Goal: Information Seeking & Learning: Learn about a topic

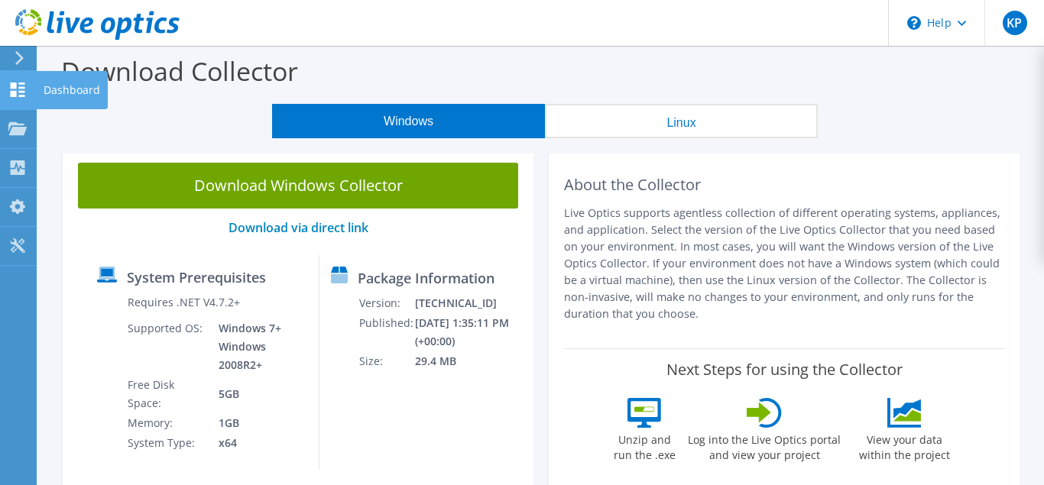
click at [15, 92] on use at bounding box center [18, 90] width 15 height 15
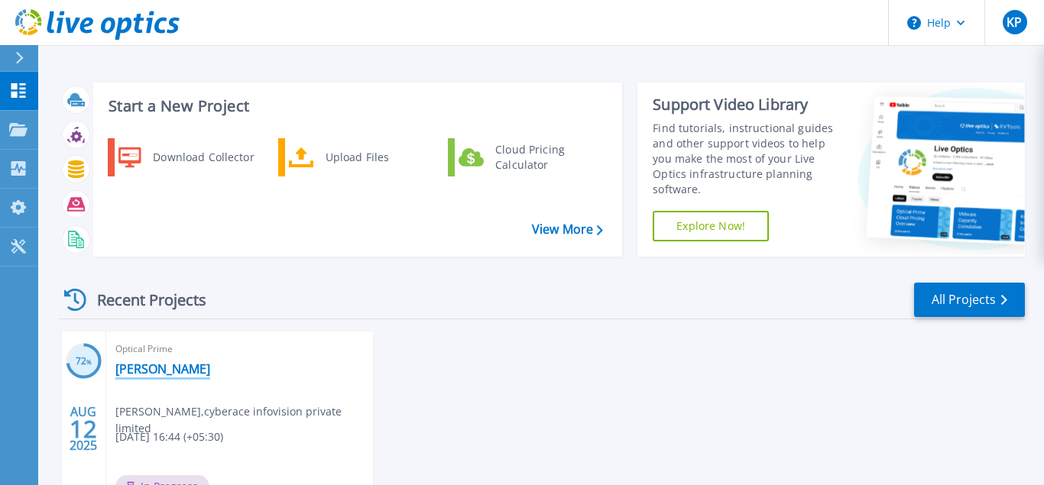
click at [129, 369] on link "Rafel" at bounding box center [162, 369] width 95 height 15
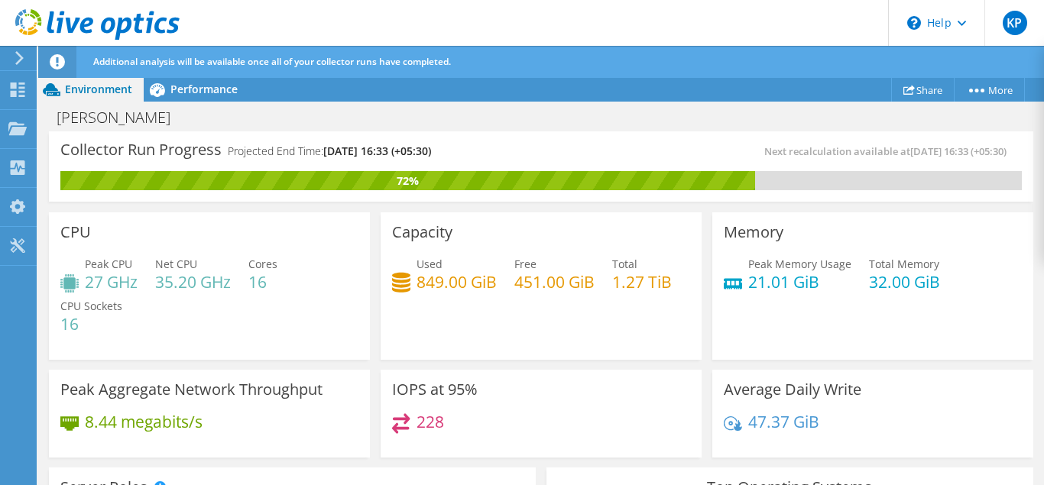
click at [603, 329] on div "Capacity Used 849.00 GiB Free 451.00 GiB Total 1.27 TiB" at bounding box center [541, 286] width 321 height 148
click at [191, 89] on span "Performance" at bounding box center [203, 89] width 67 height 15
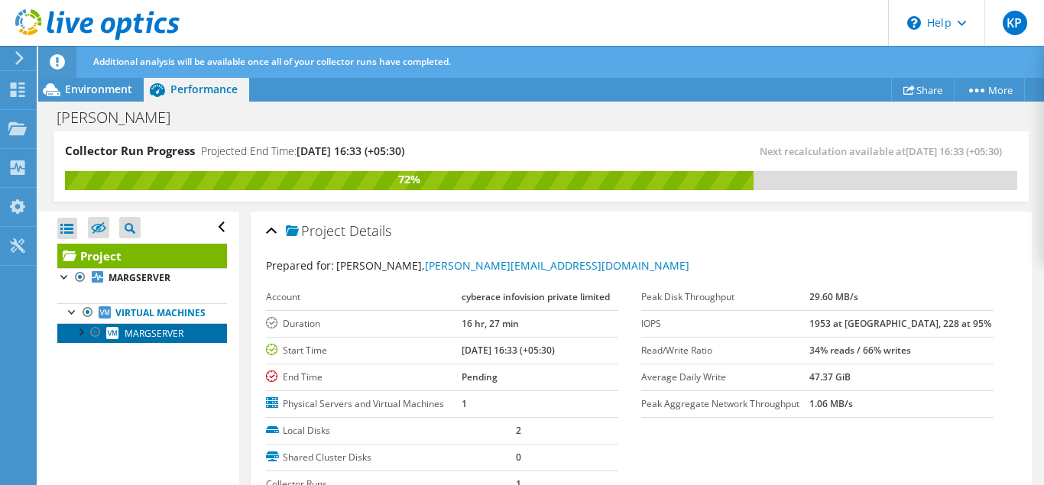
click at [144, 336] on span "MARGSERVER" at bounding box center [154, 333] width 59 height 13
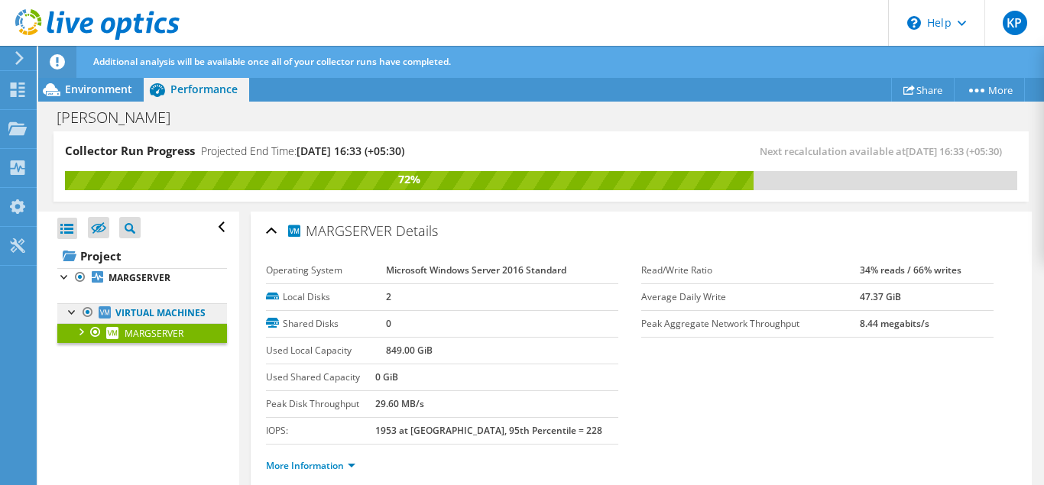
click at [156, 317] on link "Virtual Machines" at bounding box center [142, 313] width 170 height 20
click at [351, 465] on link "More Information" at bounding box center [310, 465] width 89 height 13
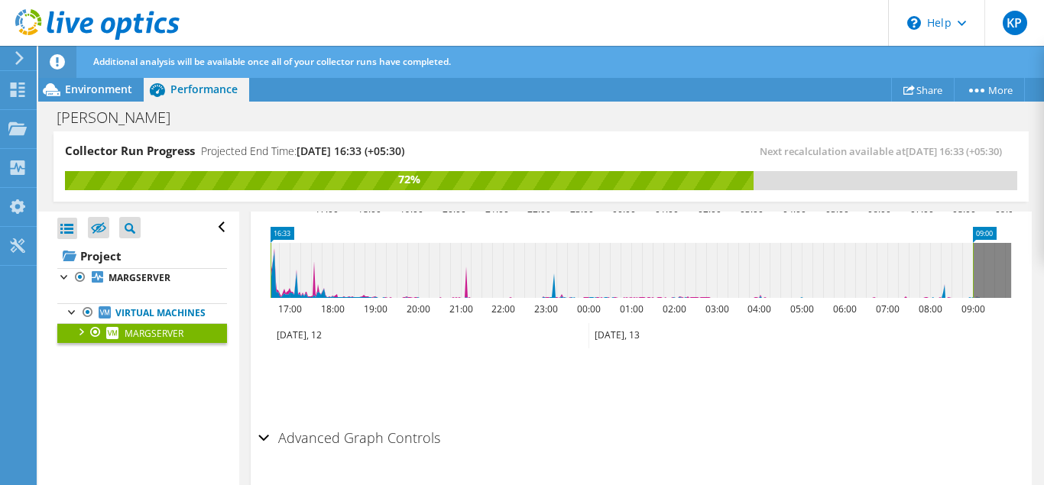
scroll to position [1435, 0]
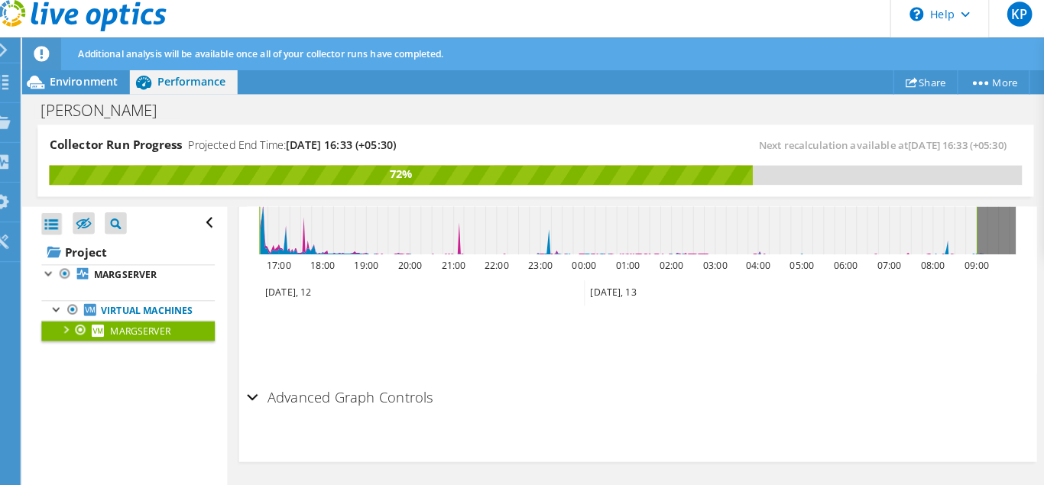
click at [885, 166] on div "Collector Run Progress Projected End Time: 08/13/2025, 16:33 (+05:30) Next reca…" at bounding box center [541, 157] width 952 height 28
click at [325, 397] on h2 "Advanced Graph Controls" at bounding box center [349, 398] width 182 height 31
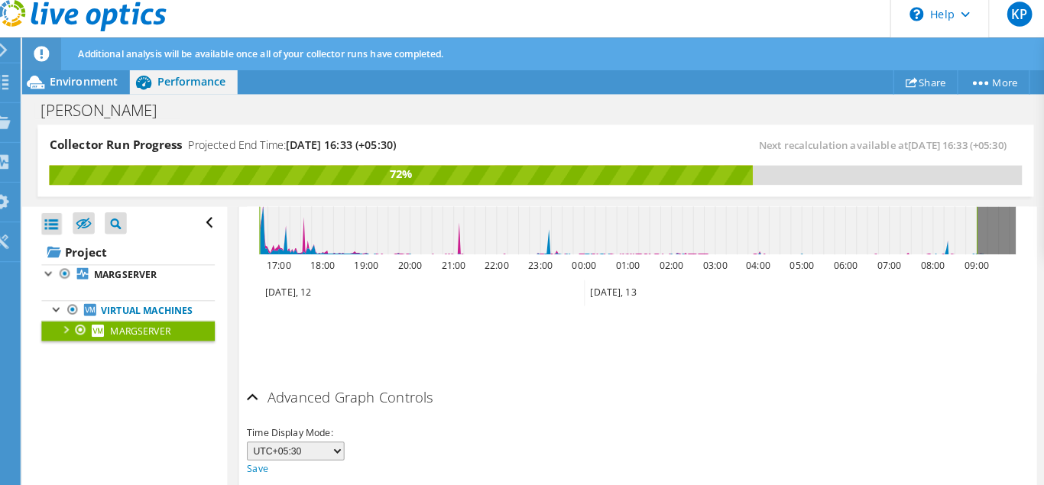
click at [546, 400] on div "Advanced Graph Controls" at bounding box center [641, 399] width 766 height 33
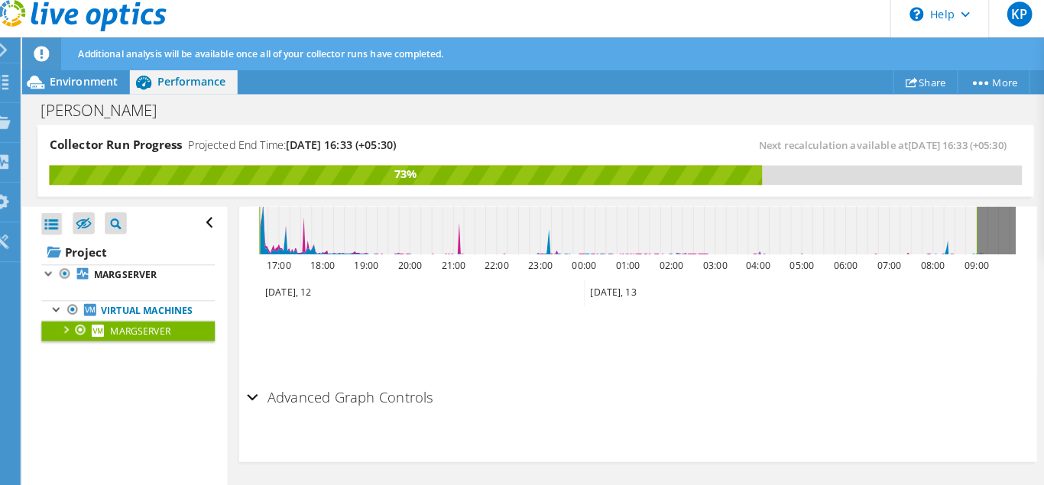
click at [267, 397] on div "Advanced Graph Controls" at bounding box center [641, 399] width 766 height 33
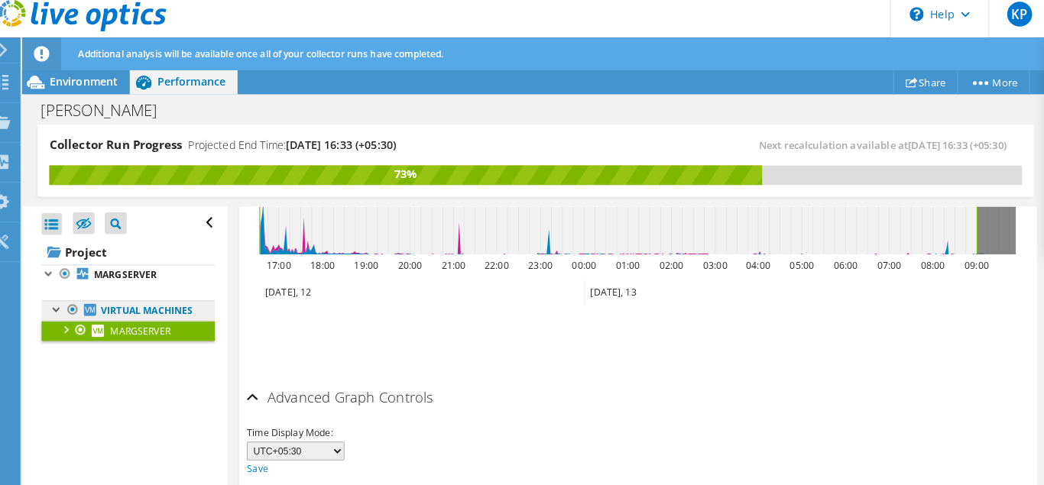
click at [173, 316] on link "Virtual Machines" at bounding box center [142, 313] width 170 height 20
click at [440, 409] on div "Advanced Graph Controls" at bounding box center [641, 399] width 766 height 33
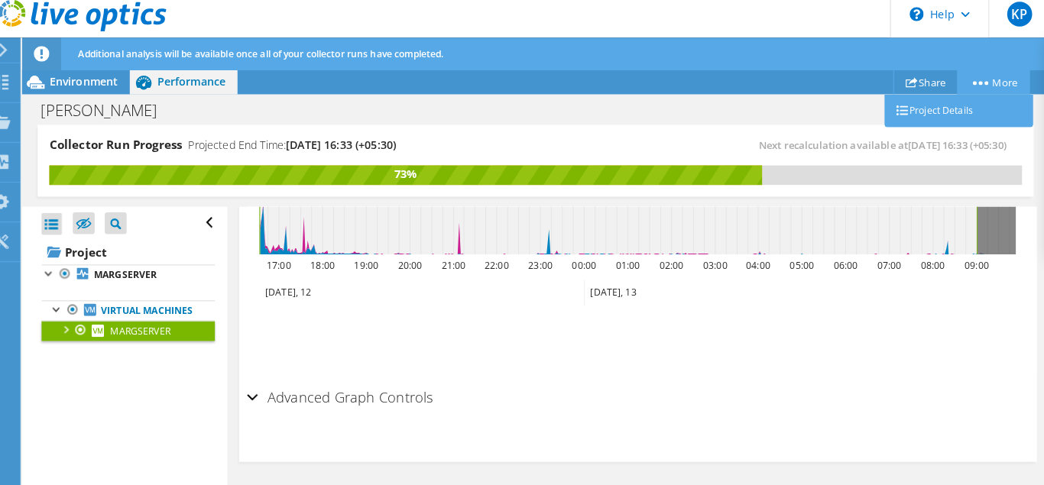
click at [995, 84] on link "More" at bounding box center [989, 90] width 71 height 24
click at [941, 116] on link "Project Details" at bounding box center [955, 118] width 145 height 32
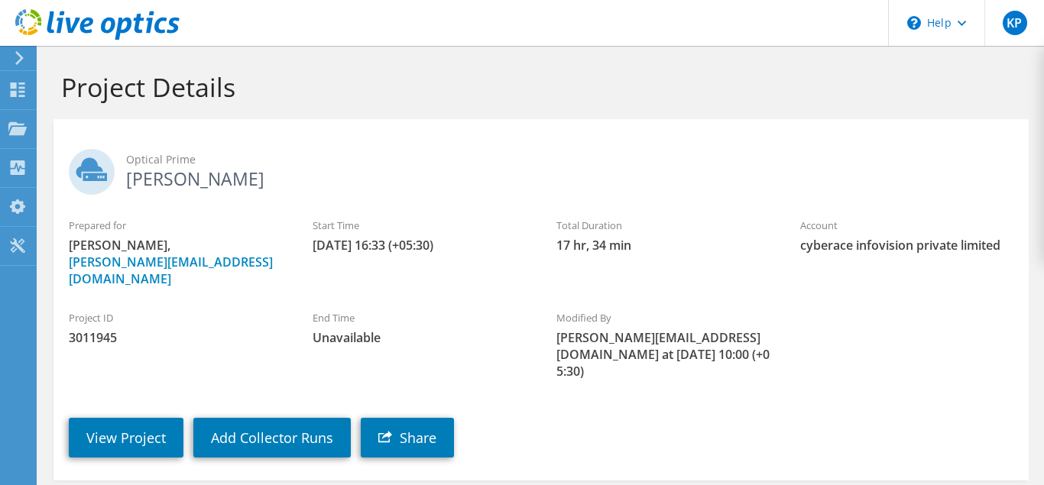
click at [478, 310] on label "End Time" at bounding box center [419, 317] width 213 height 15
click at [132, 418] on link "View Project" at bounding box center [126, 438] width 115 height 40
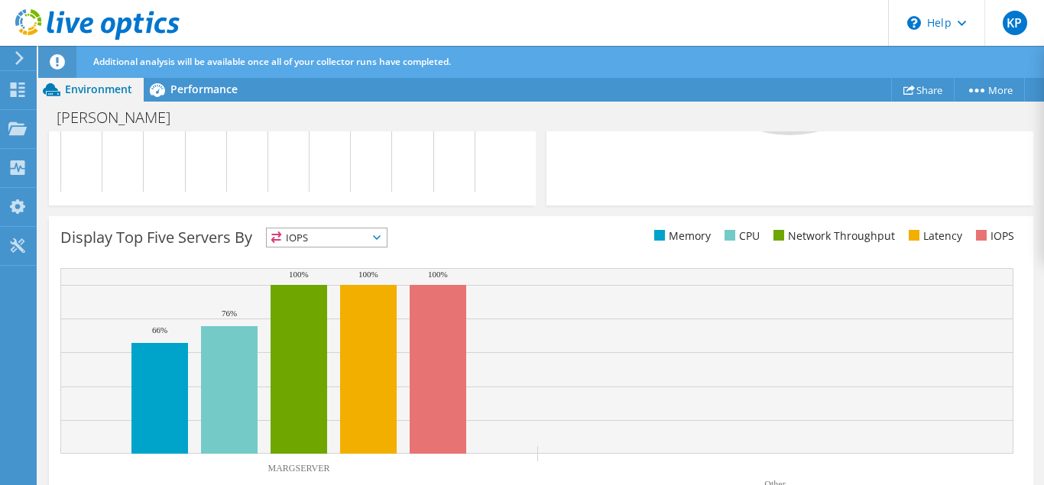
scroll to position [666, 0]
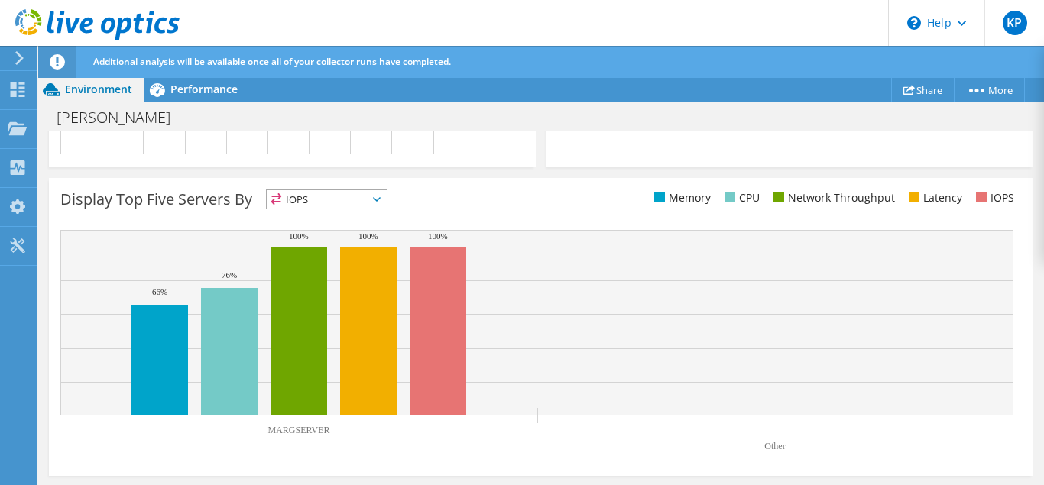
click at [939, 203] on li "Latency" at bounding box center [933, 198] width 57 height 17
click at [916, 194] on span at bounding box center [914, 197] width 11 height 11
click at [795, 213] on div "Display Top Five Servers By IOPS IOPS CPU" at bounding box center [540, 202] width 961 height 25
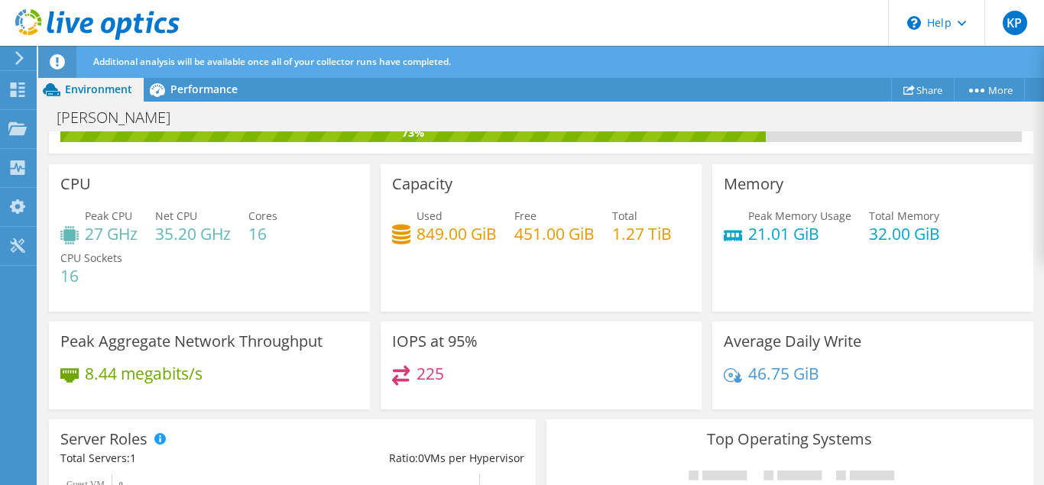
scroll to position [8, 0]
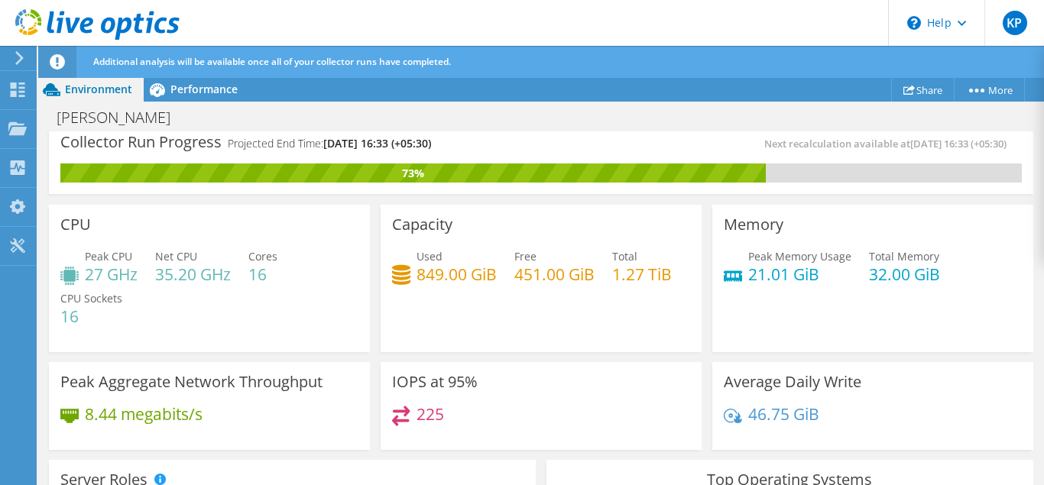
click at [620, 278] on h4 "1.27 TiB" at bounding box center [642, 274] width 60 height 17
click at [450, 275] on h4 "849.00 GiB" at bounding box center [457, 274] width 80 height 17
click at [526, 279] on h4 "451.00 GiB" at bounding box center [554, 274] width 80 height 17
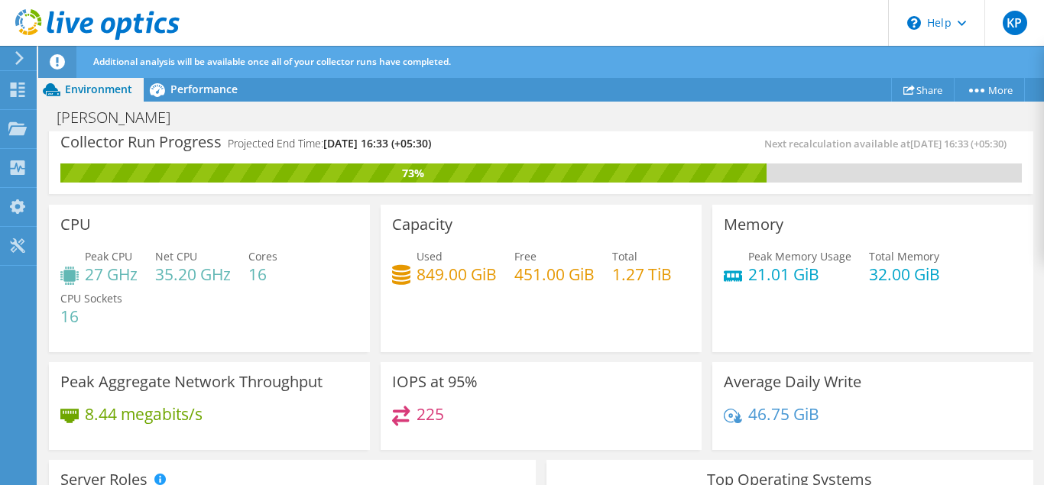
click at [644, 283] on h4 "1.27 TiB" at bounding box center [642, 274] width 60 height 17
click at [956, 274] on div "Peak Memory Usage 21.01 GiB Total Memory 32.00 GiB" at bounding box center [873, 273] width 298 height 50
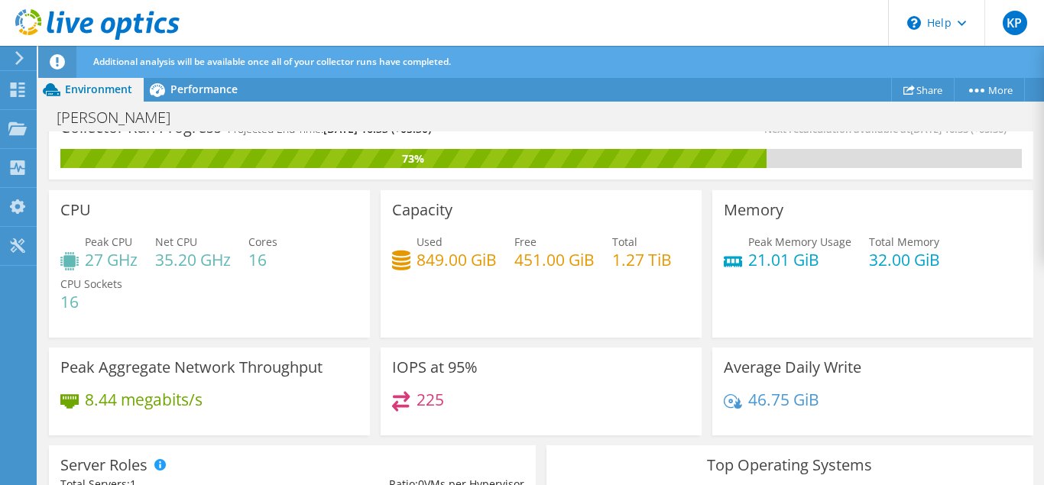
scroll to position [0, 0]
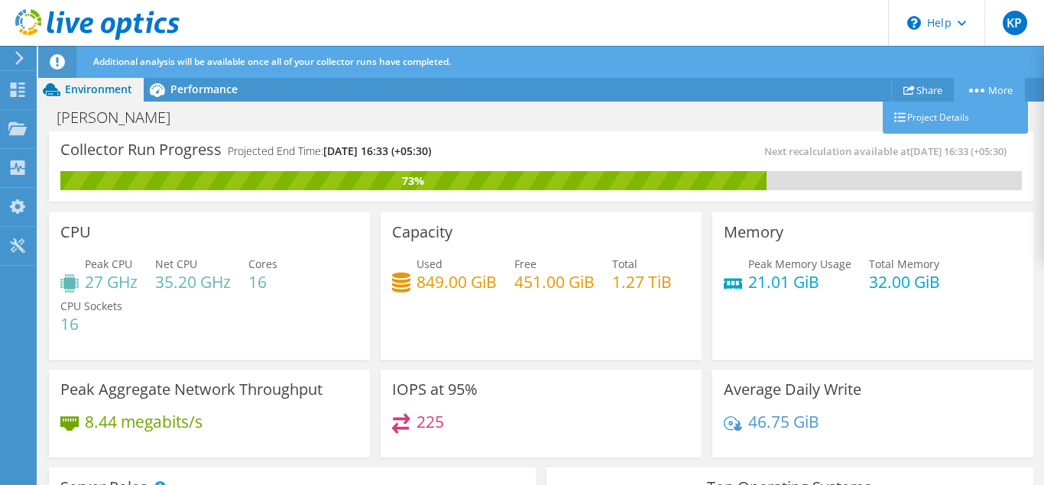
click at [996, 90] on link "More" at bounding box center [989, 90] width 71 height 24
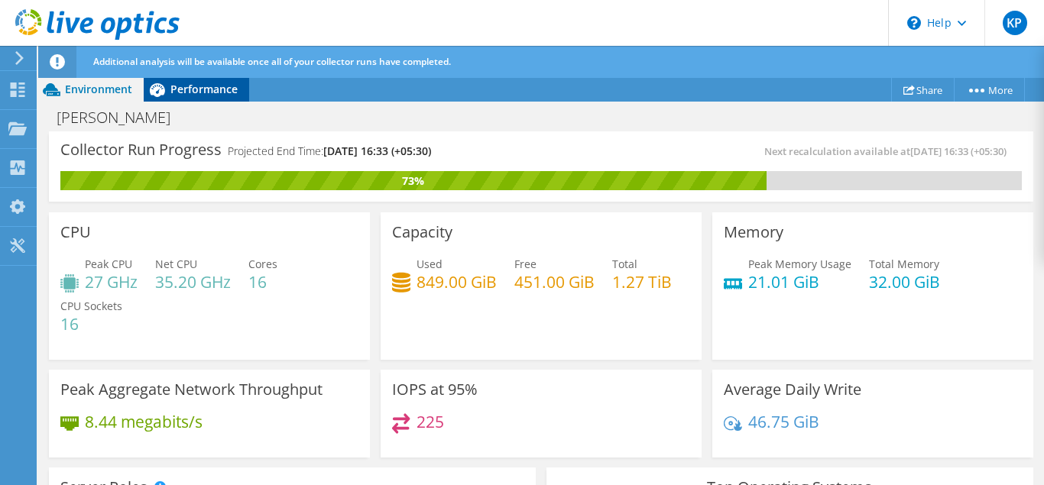
click at [199, 93] on span "Performance" at bounding box center [203, 89] width 67 height 15
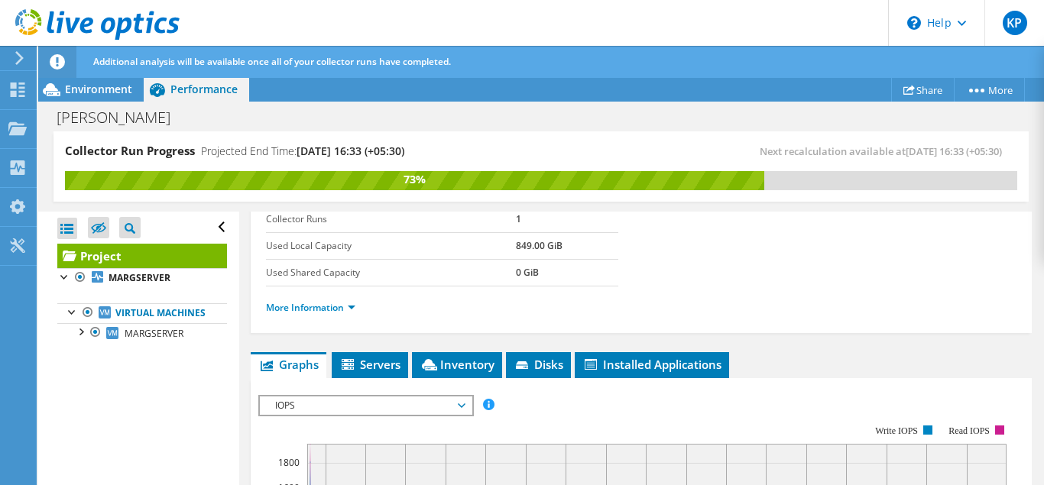
scroll to position [253, 0]
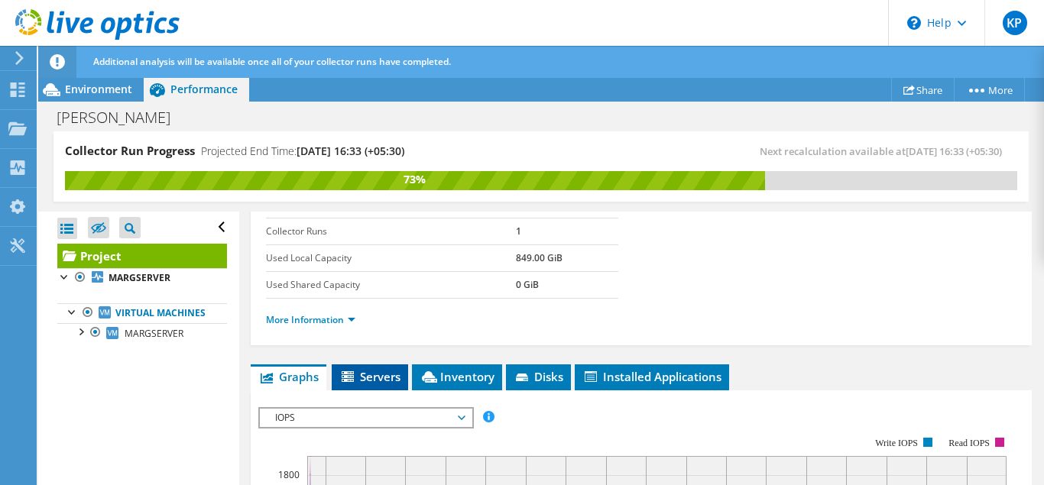
click at [383, 376] on span "Servers" at bounding box center [369, 376] width 61 height 15
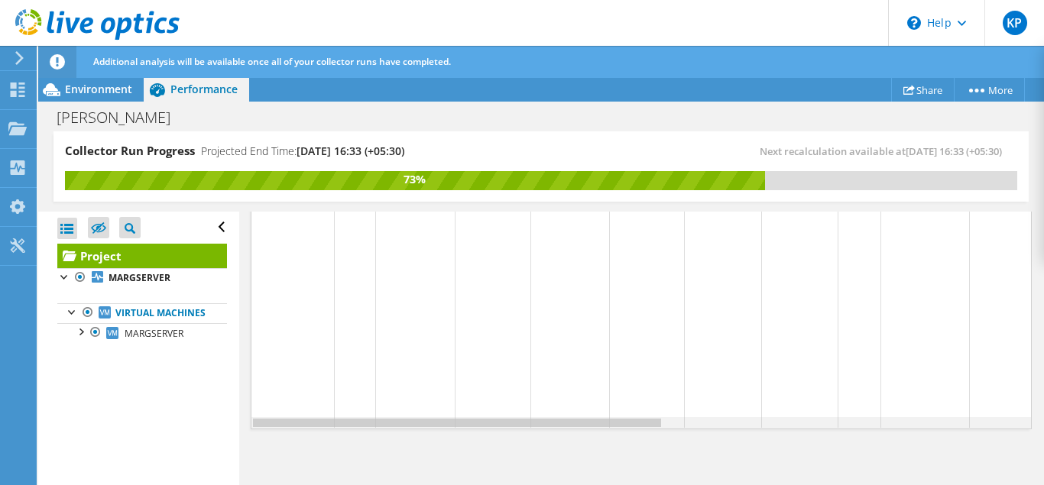
scroll to position [0, 698]
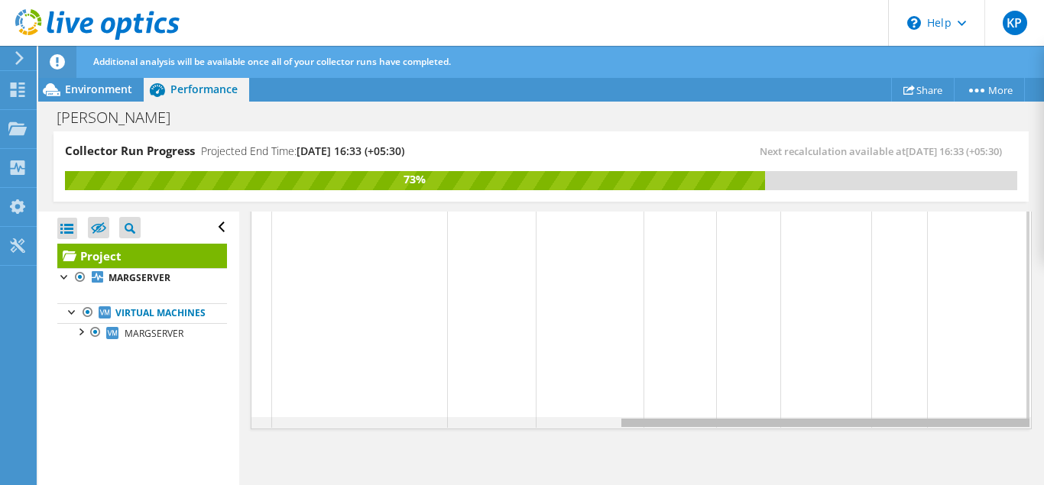
click at [739, 422] on div "Data grid" at bounding box center [641, 422] width 780 height 11
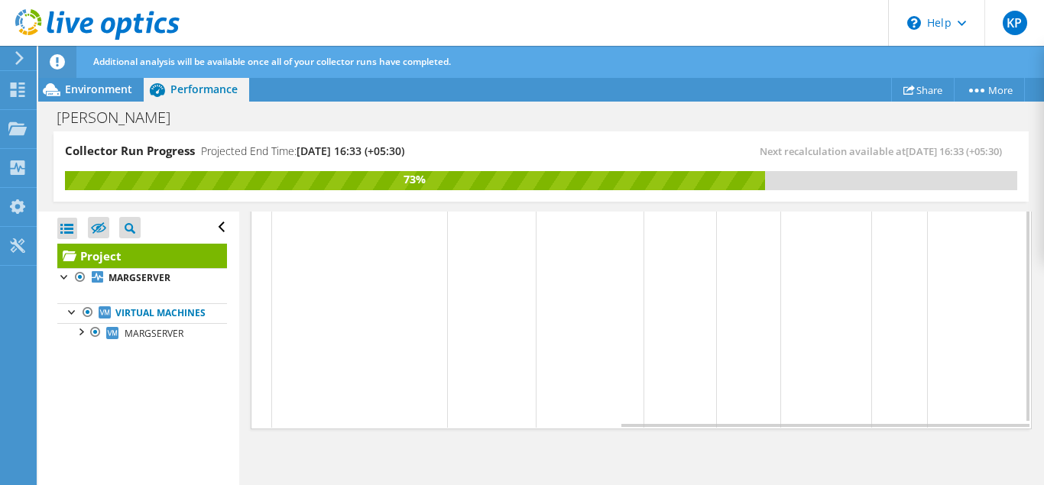
scroll to position [290, 0]
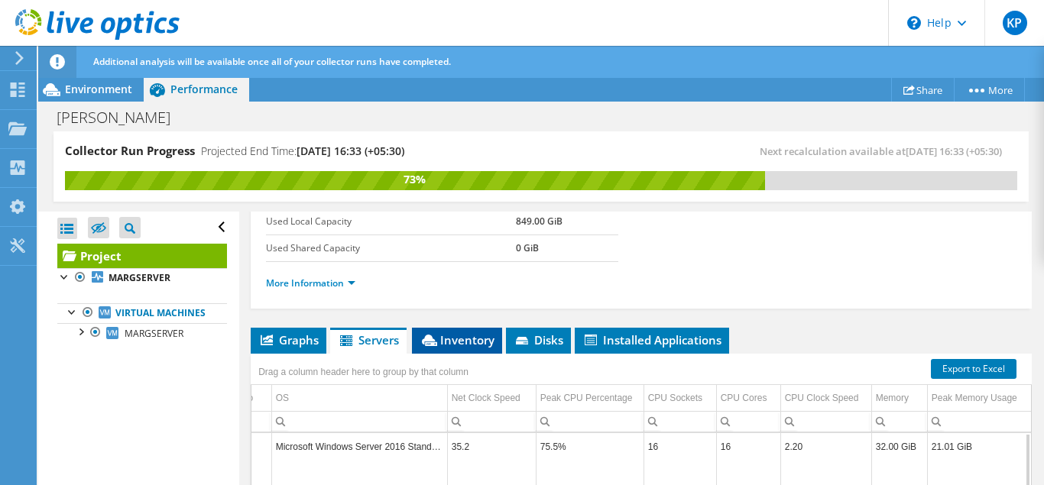
click at [460, 339] on span "Inventory" at bounding box center [457, 339] width 75 height 15
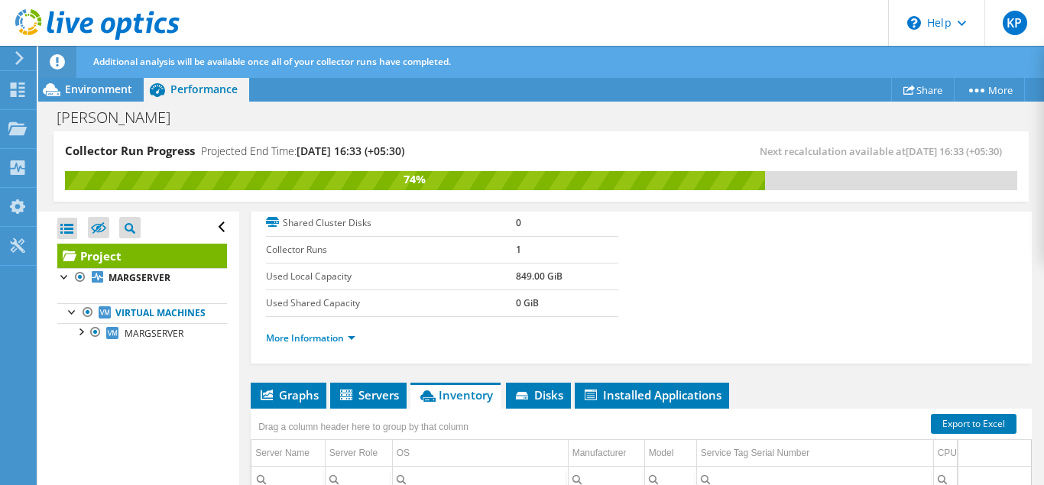
scroll to position [237, 0]
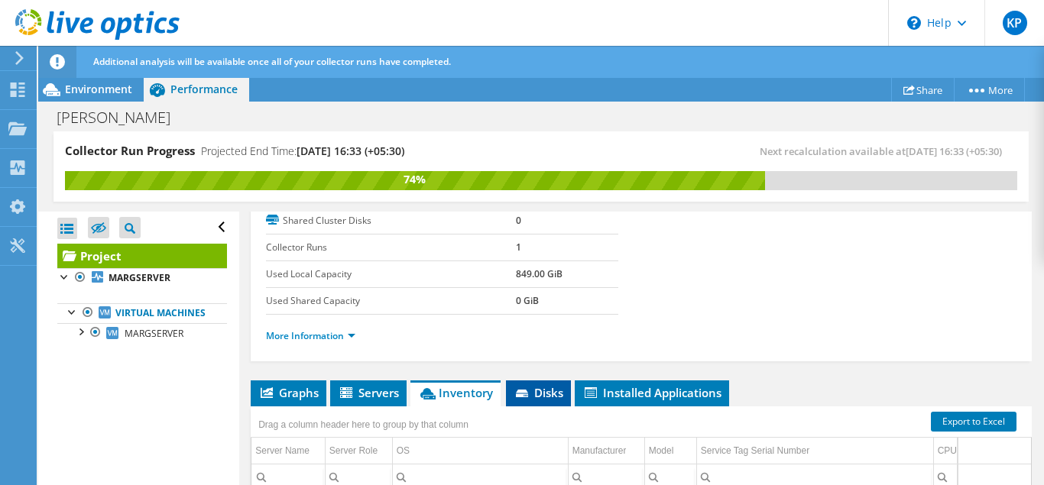
click at [543, 393] on span "Disks" at bounding box center [539, 392] width 50 height 15
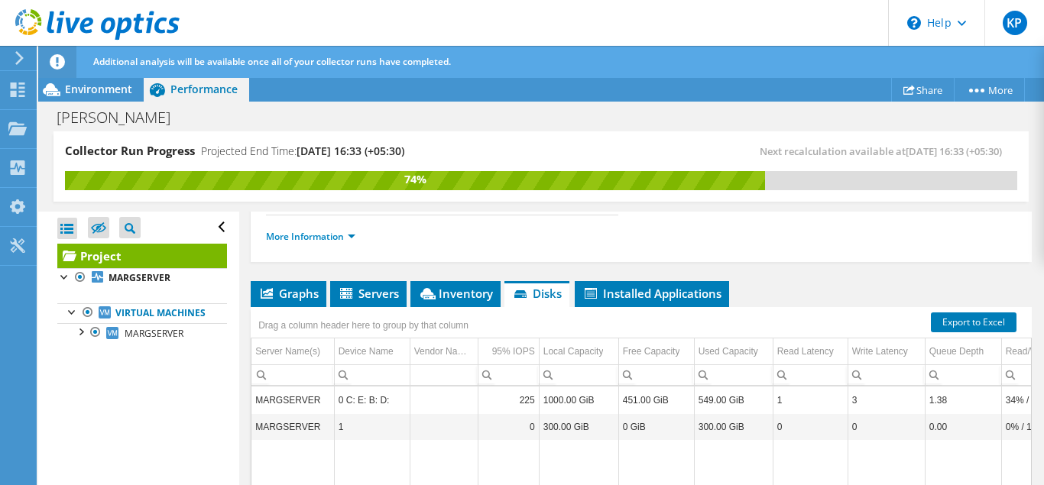
scroll to position [329, 0]
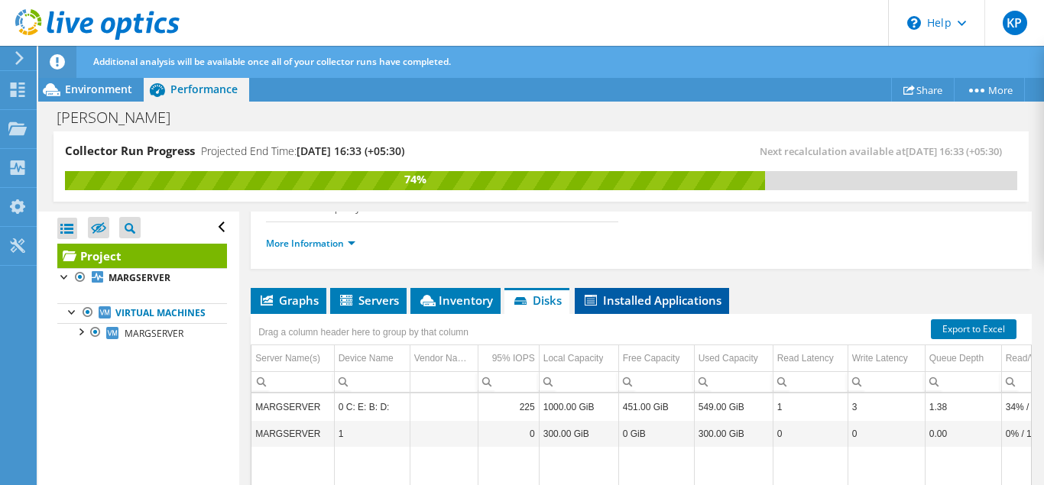
click at [642, 302] on span "Installed Applications" at bounding box center [651, 300] width 139 height 15
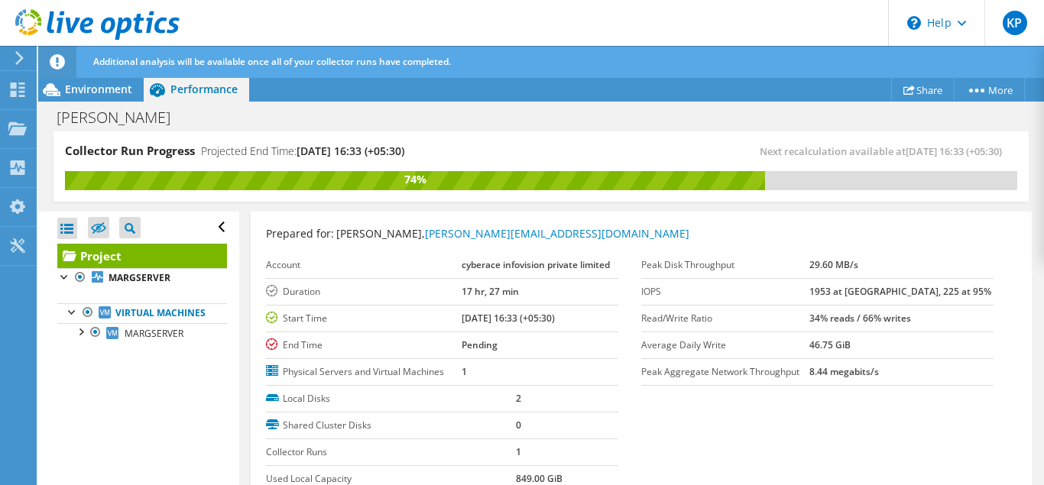
scroll to position [0, 0]
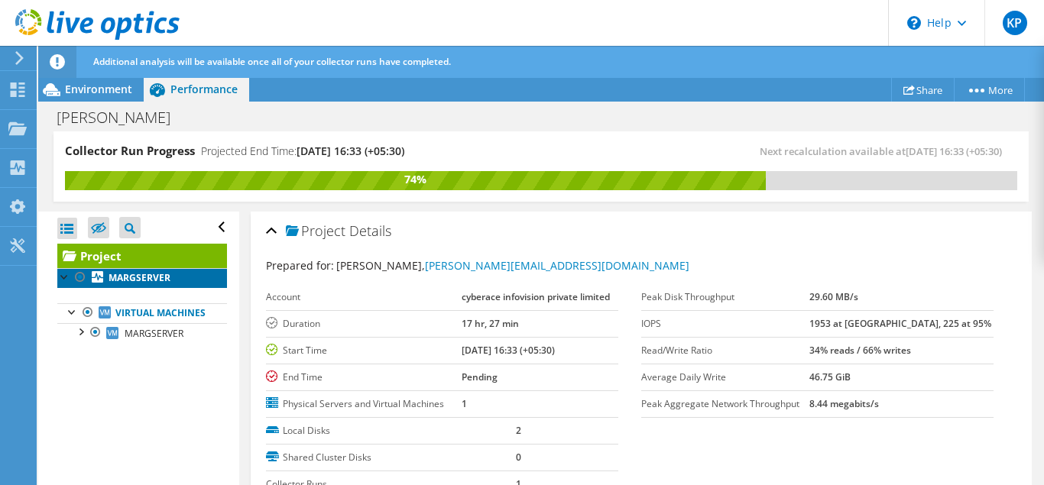
click at [151, 283] on b "MARGSERVER" at bounding box center [140, 277] width 62 height 13
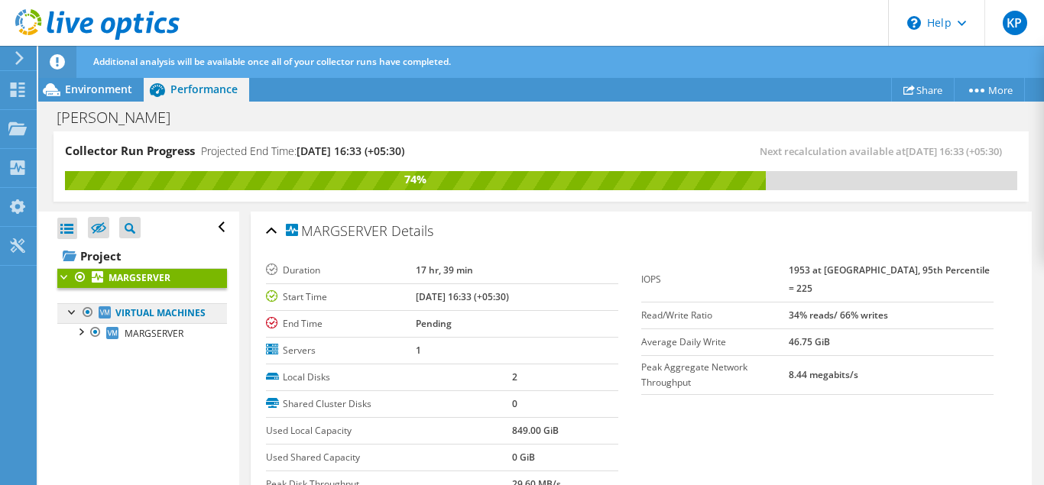
click at [150, 309] on link "Virtual Machines" at bounding box center [142, 313] width 170 height 20
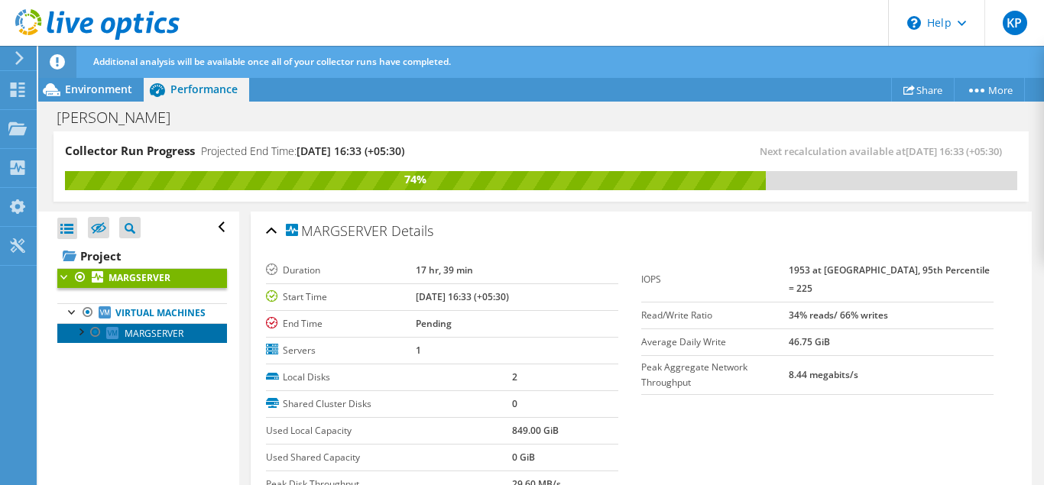
click at [144, 334] on span "MARGSERVER" at bounding box center [154, 333] width 59 height 13
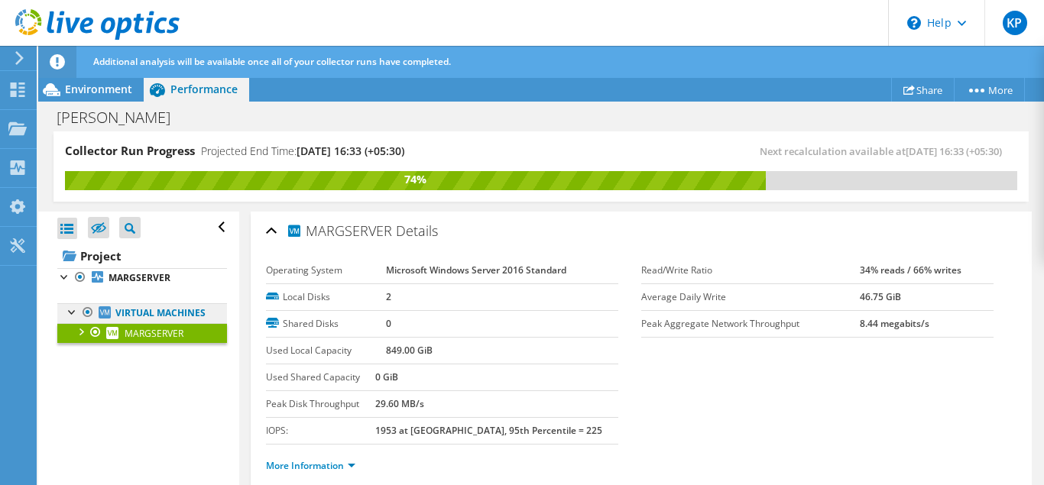
click at [138, 314] on link "Virtual Machines" at bounding box center [142, 313] width 170 height 20
click at [81, 332] on div at bounding box center [80, 330] width 15 height 15
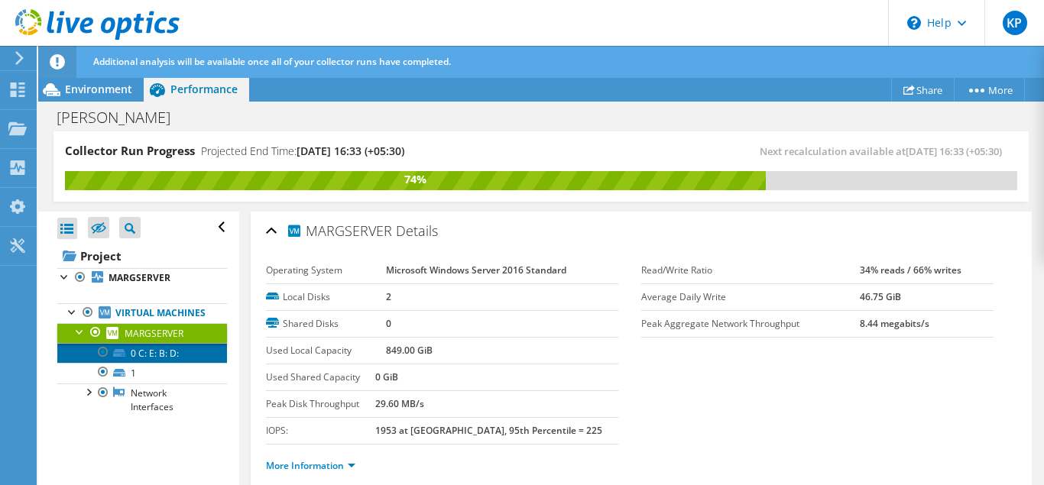
click at [141, 356] on link "0 C: E: B: D:" at bounding box center [142, 353] width 170 height 20
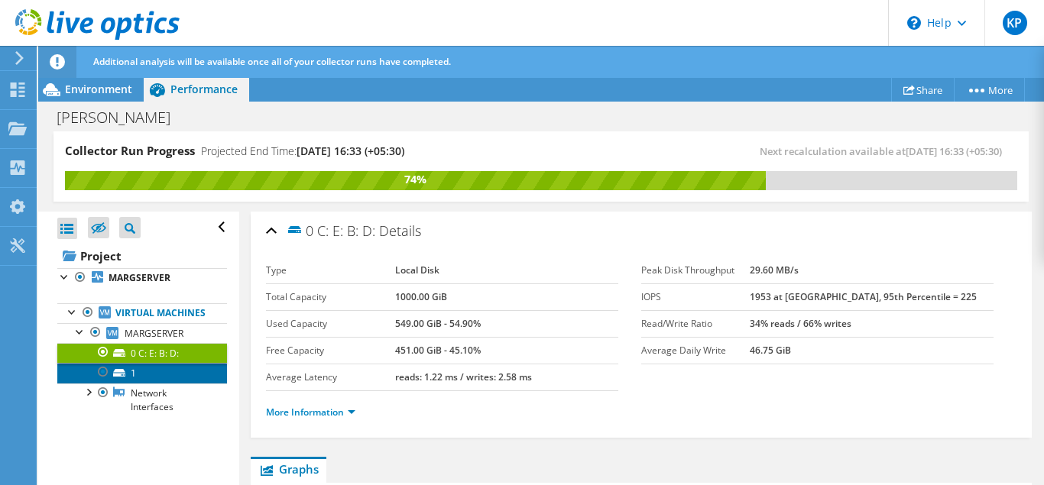
click at [135, 375] on link "1" at bounding box center [142, 373] width 170 height 20
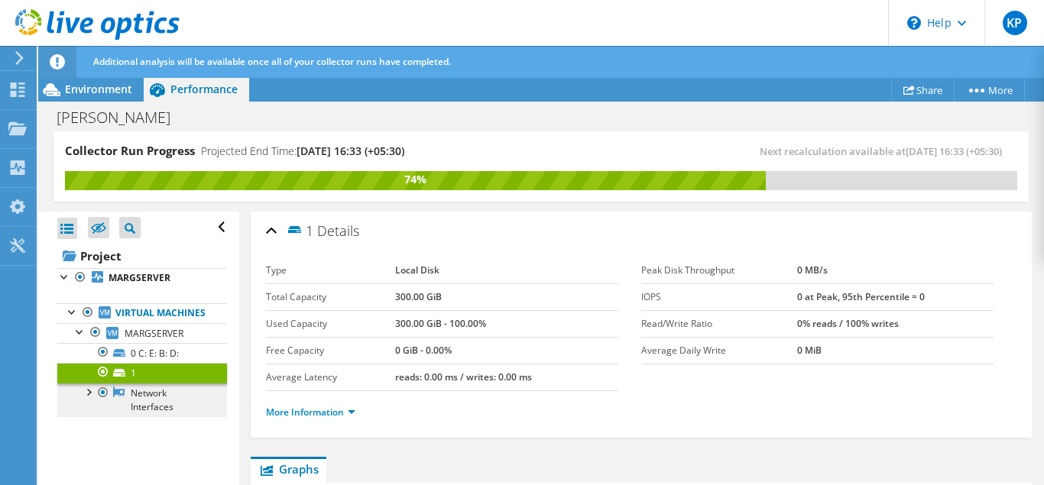
click at [148, 391] on link "Network Interfaces" at bounding box center [142, 401] width 170 height 34
click at [150, 402] on link "Network Interfaces" at bounding box center [142, 401] width 170 height 34
click at [328, 410] on link "More Information" at bounding box center [310, 412] width 89 height 13
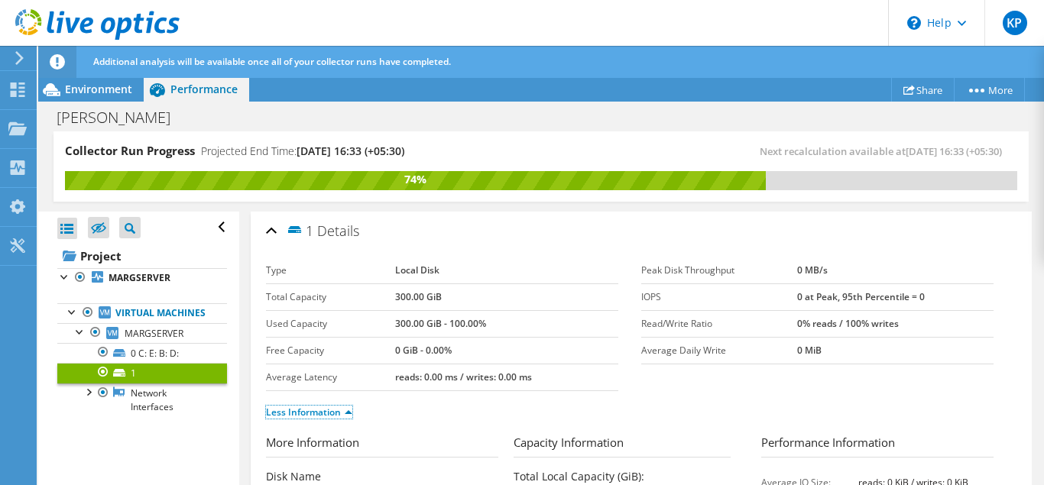
scroll to position [249, 0]
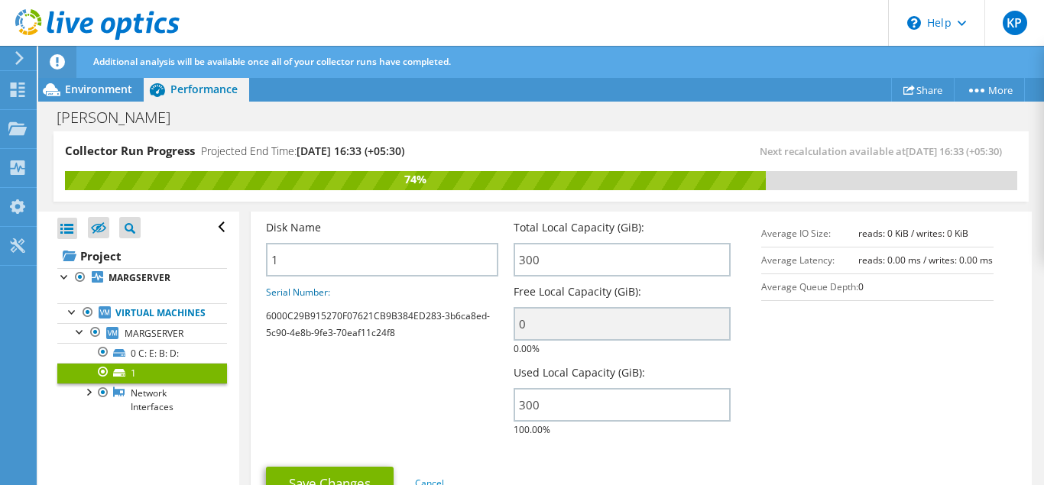
click at [1043, 196] on div "Collector Run Progress Projected End Time: 08/13/2025, 16:33 (+05:30) Next reca…" at bounding box center [541, 174] width 1006 height 86
click at [1036, 179] on div "Collector Run Progress Projected End Time: 08/13/2025, 16:33 (+05:30) Next reca…" at bounding box center [541, 174] width 1006 height 86
click at [1042, 173] on div "Collector Run Progress Projected End Time: 08/13/2025, 16:33 (+05:30) Next reca…" at bounding box center [541, 174] width 1006 height 86
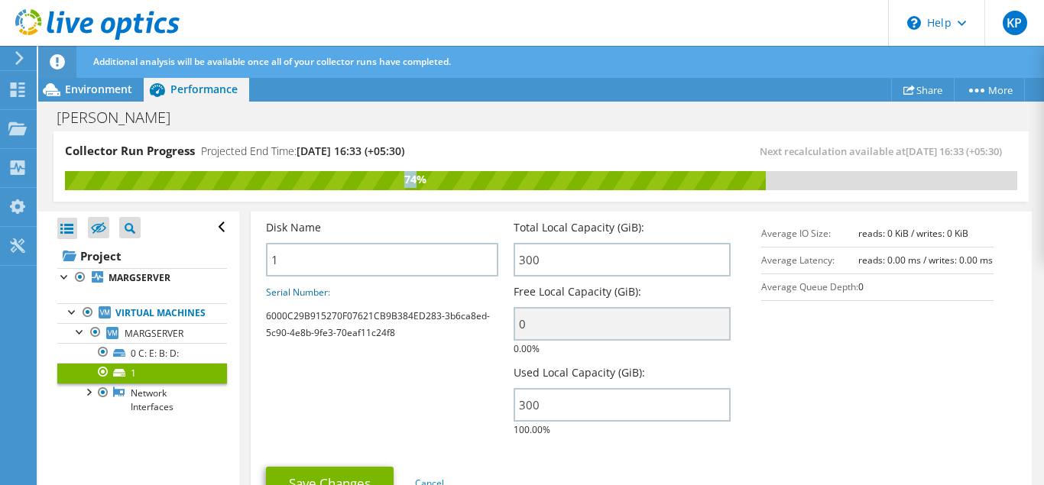
click at [1042, 173] on div "Collector Run Progress Projected End Time: 08/13/2025, 16:33 (+05:30) Next reca…" at bounding box center [541, 174] width 1006 height 86
click at [96, 84] on span "Environment" at bounding box center [98, 89] width 67 height 15
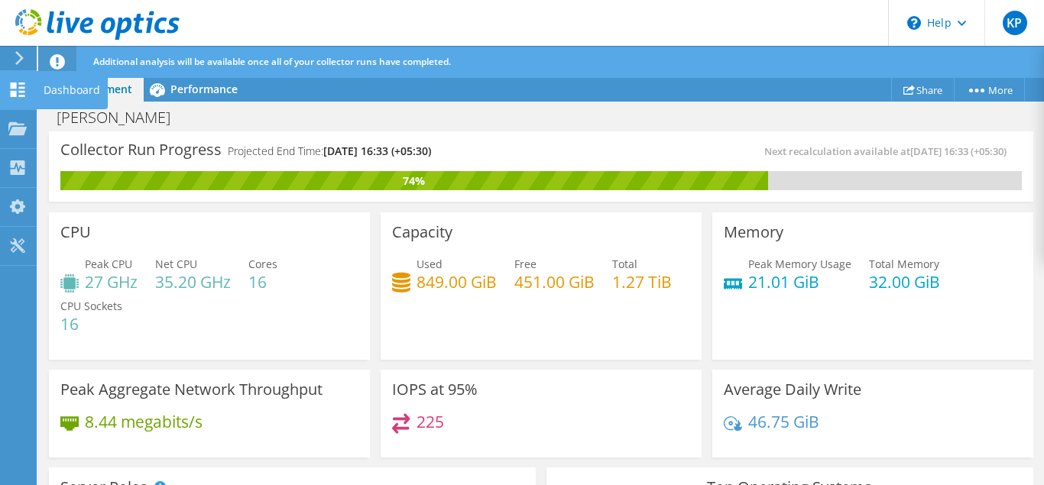
click at [17, 93] on icon at bounding box center [17, 90] width 18 height 15
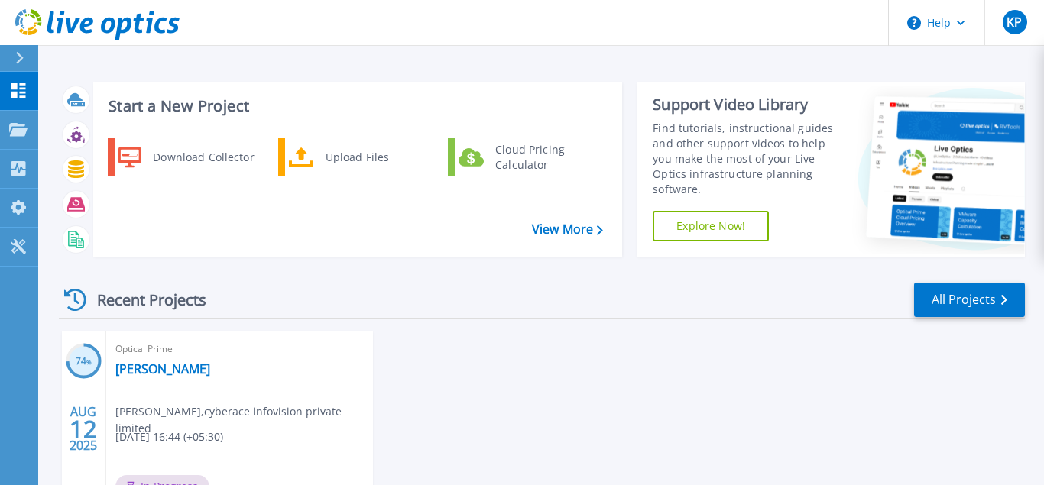
click at [589, 366] on div "74 % AUG 12 2025 Optical Prime Rafel kripashankar prajapati , cyberace infovisi…" at bounding box center [536, 446] width 978 height 229
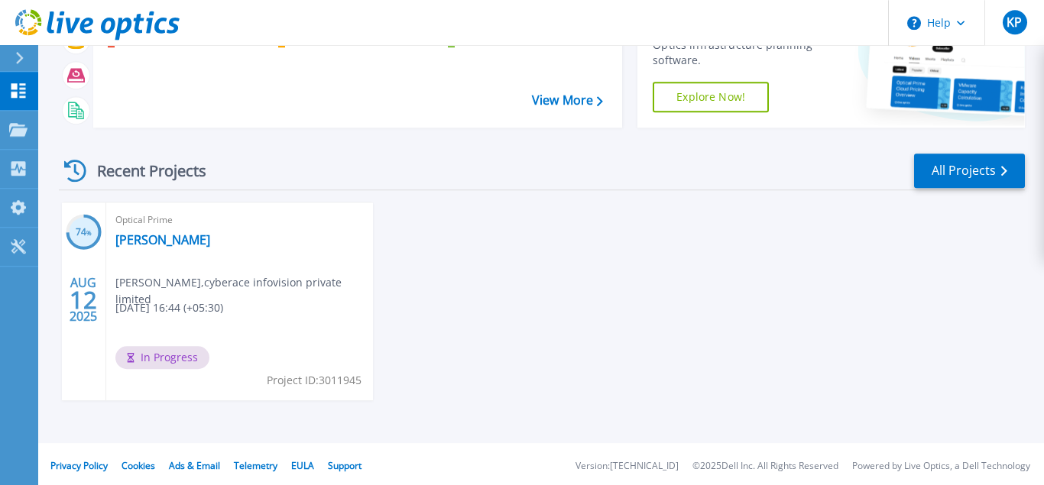
scroll to position [133, 0]
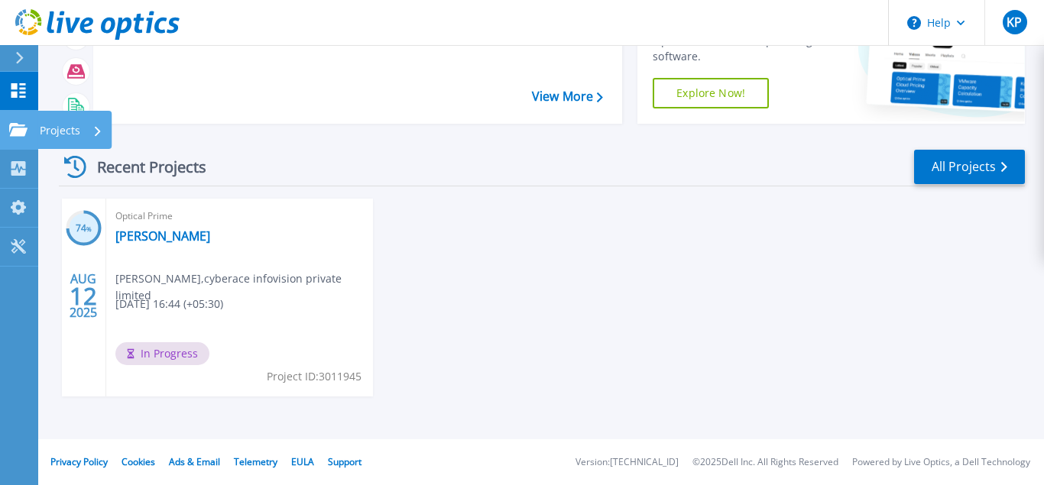
click at [47, 128] on p "Projects" at bounding box center [60, 131] width 41 height 40
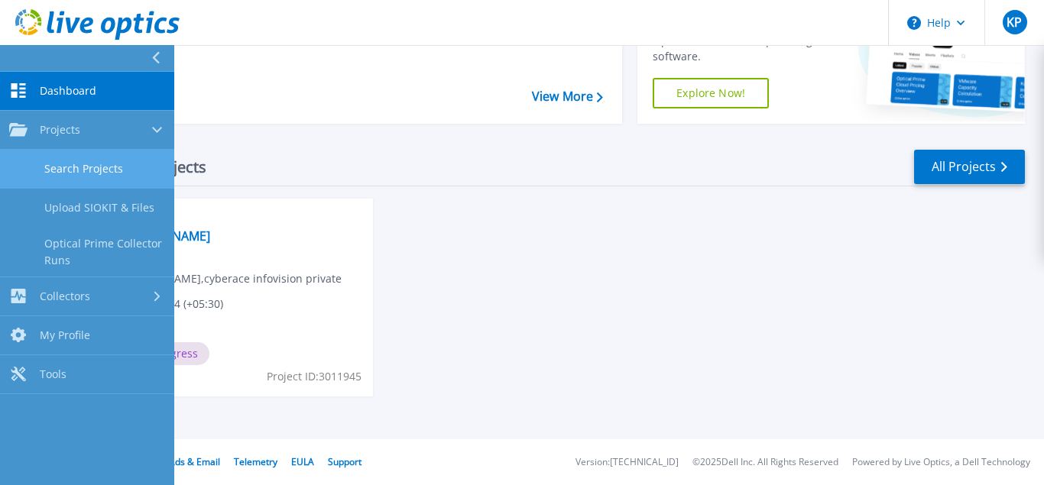
click at [85, 174] on link "Search Projects" at bounding box center [87, 169] width 174 height 39
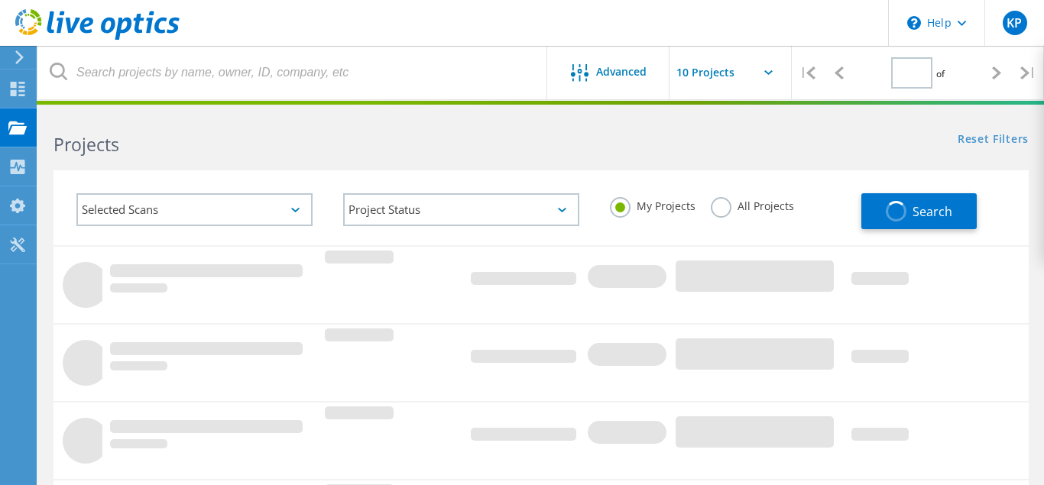
type input "1"
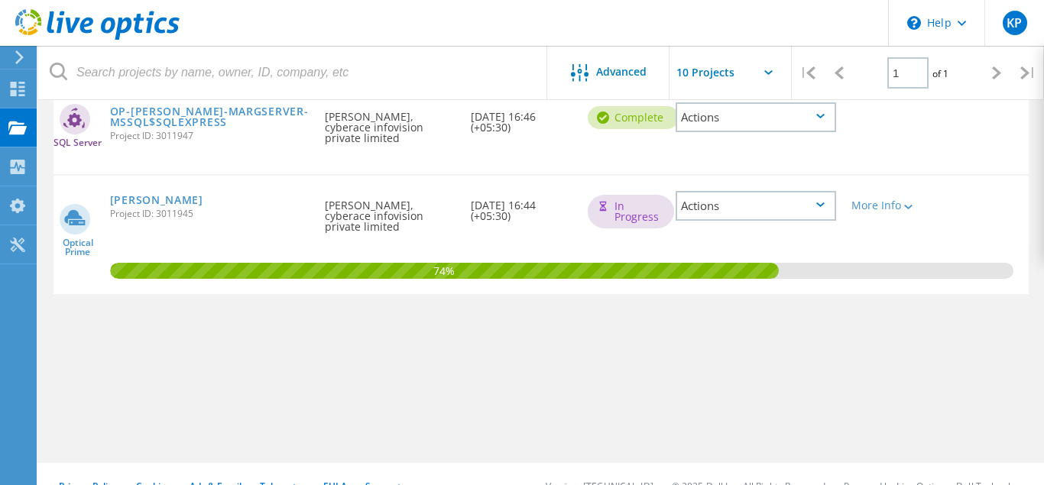
scroll to position [219, 0]
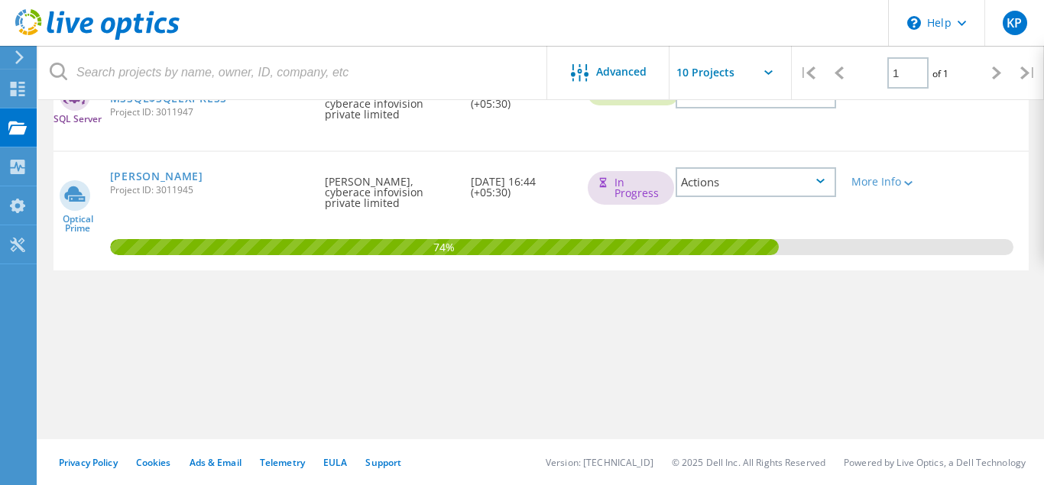
click at [717, 72] on input "text" at bounding box center [746, 72] width 153 height 53
click at [981, 165] on div "74%" at bounding box center [540, 211] width 975 height 118
click at [18, 171] on use at bounding box center [18, 167] width 15 height 15
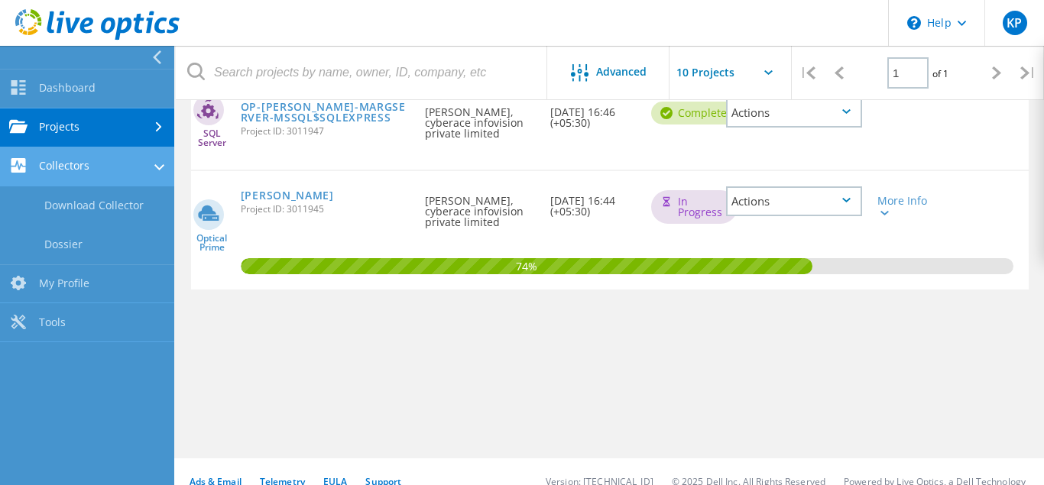
click at [34, 167] on link "Collectors" at bounding box center [87, 167] width 174 height 39
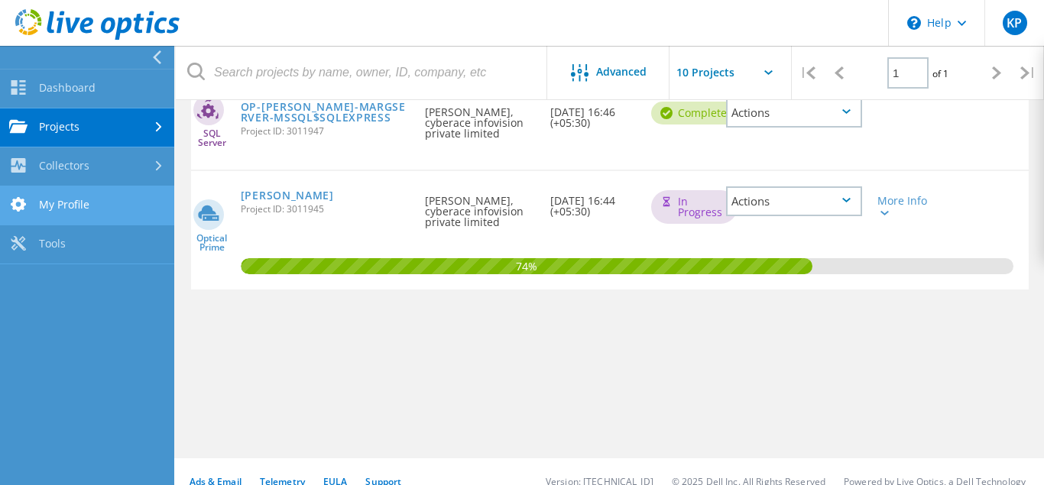
click at [70, 203] on link "My Profile" at bounding box center [87, 205] width 174 height 39
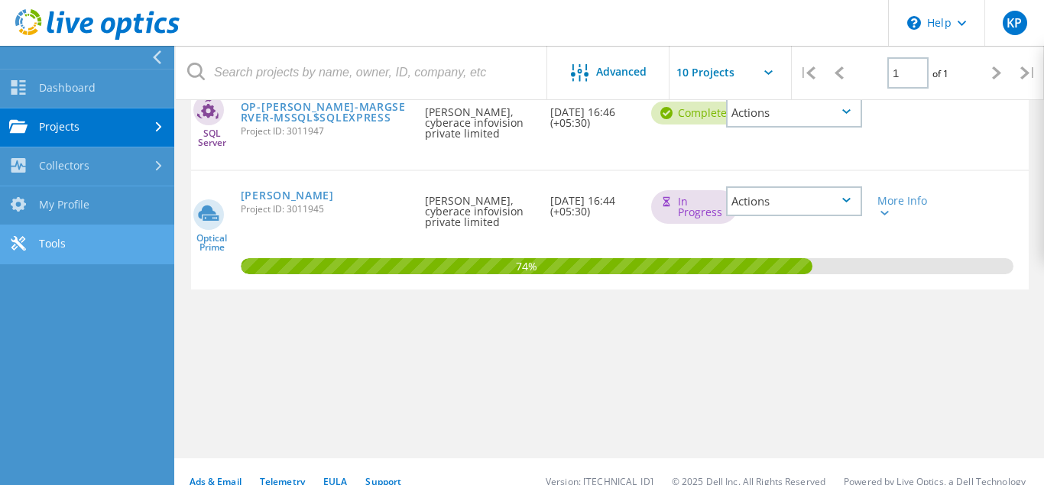
click at [63, 247] on link "Tools" at bounding box center [87, 244] width 174 height 39
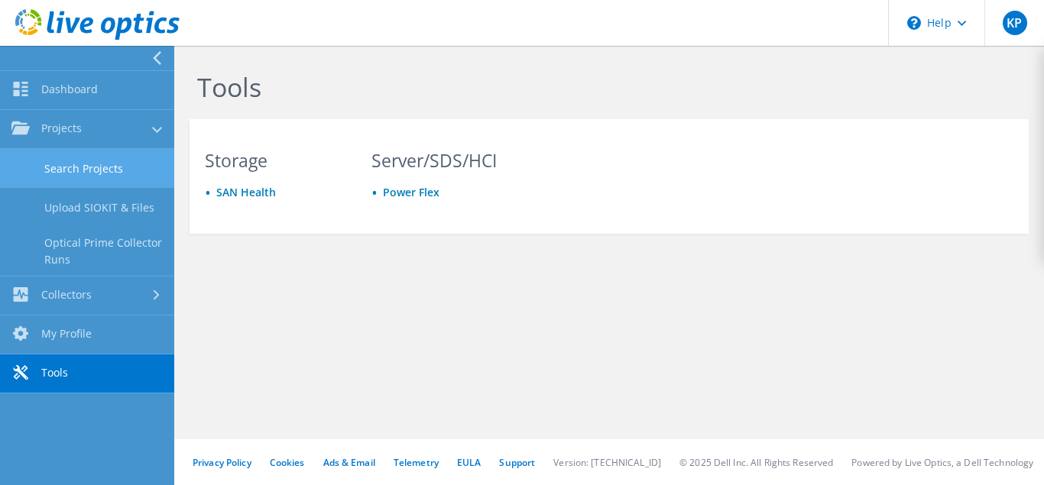
click at [73, 167] on link "Search Projects" at bounding box center [87, 168] width 174 height 39
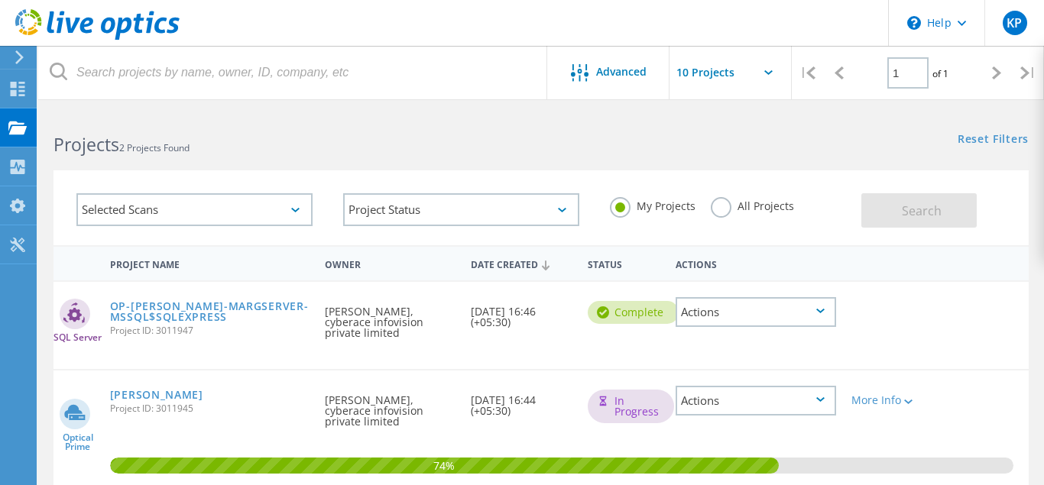
click at [1004, 409] on div "74%" at bounding box center [540, 430] width 975 height 118
click at [1034, 381] on div "Project Name Owner Date Created Status Actions SQL Server OP-[PERSON_NAME]-MARG…" at bounding box center [541, 451] width 1006 height 413
